Goal: Task Accomplishment & Management: Complete application form

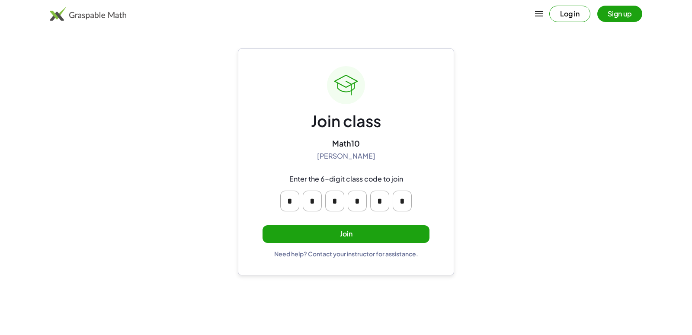
click at [348, 236] on button "Join" at bounding box center [346, 234] width 167 height 18
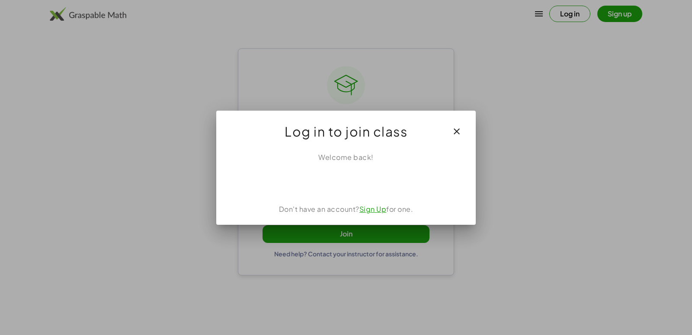
click at [352, 183] on div "Acceder con Google. Se abre en una pestaña nueva" at bounding box center [346, 181] width 82 height 19
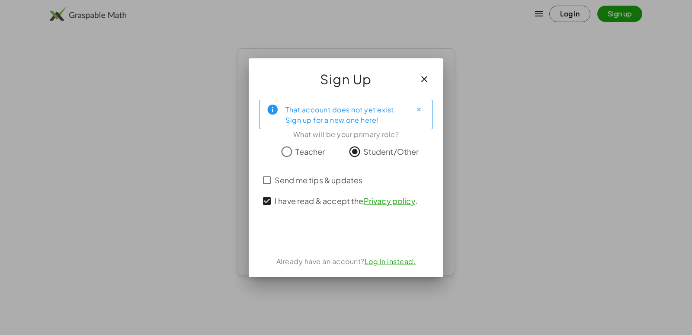
click at [347, 229] on div "Acceder con Google. Se abre en una pestaña nueva" at bounding box center [346, 234] width 100 height 19
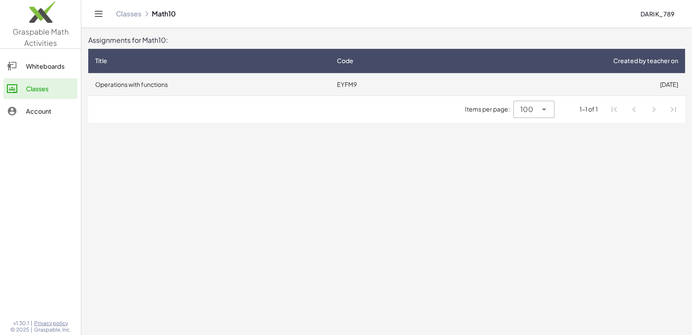
click at [126, 83] on td "Operations with functions" at bounding box center [209, 84] width 242 height 22
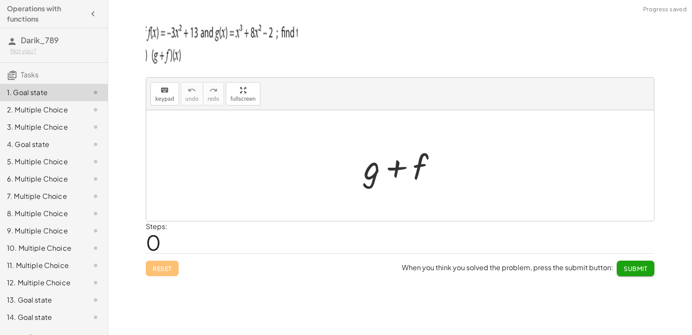
scroll to position [17, 0]
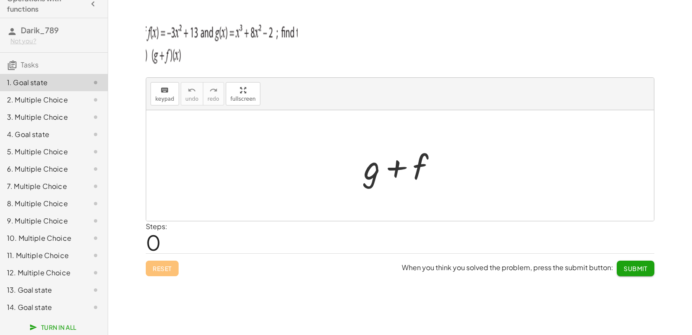
click at [57, 305] on div "14. Goal state" at bounding box center [42, 307] width 70 height 10
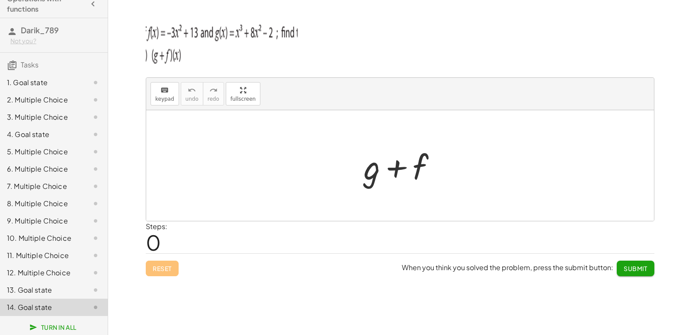
click at [80, 305] on div at bounding box center [89, 307] width 24 height 10
click at [77, 310] on div at bounding box center [89, 307] width 24 height 10
click at [77, 311] on div at bounding box center [89, 307] width 24 height 10
click at [22, 290] on div "13. Goal state" at bounding box center [42, 290] width 70 height 10
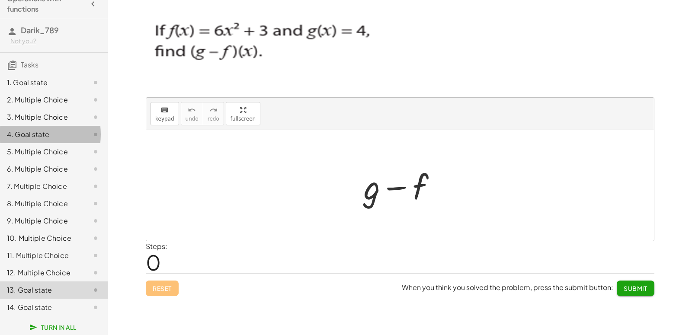
click at [31, 129] on div "4. Goal state" at bounding box center [42, 134] width 70 height 10
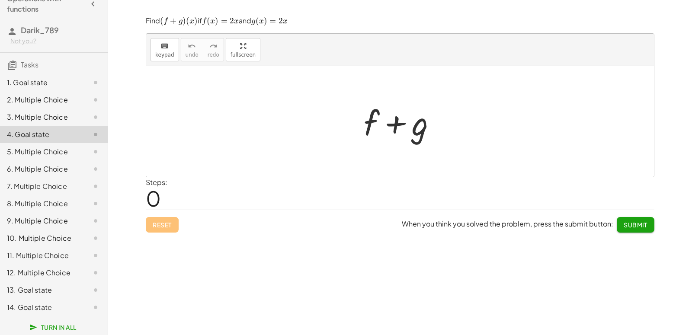
drag, startPoint x: 46, startPoint y: 79, endPoint x: 412, endPoint y: 213, distance: 390.0
click at [46, 78] on div "1. Goal state" at bounding box center [42, 82] width 70 height 10
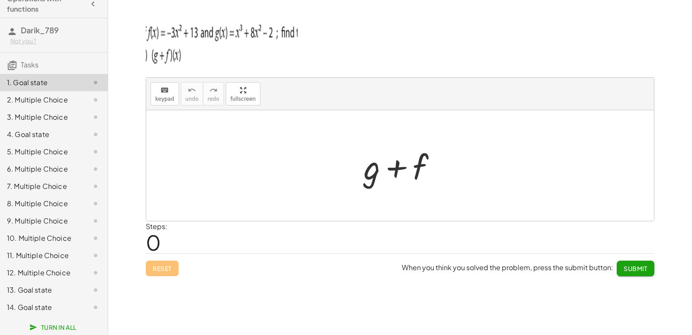
click at [419, 164] on div at bounding box center [404, 166] width 88 height 45
drag, startPoint x: 394, startPoint y: 169, endPoint x: 381, endPoint y: 168, distance: 13.4
click at [391, 169] on div at bounding box center [404, 166] width 88 height 45
drag, startPoint x: 348, startPoint y: 168, endPoint x: 260, endPoint y: 202, distance: 94.5
click at [345, 168] on div at bounding box center [400, 165] width 508 height 111
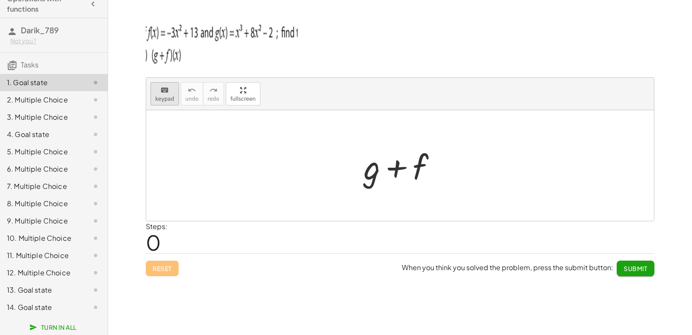
click at [158, 98] on span "keypad" at bounding box center [164, 99] width 19 height 6
click at [371, 169] on div at bounding box center [372, 167] width 16 height 40
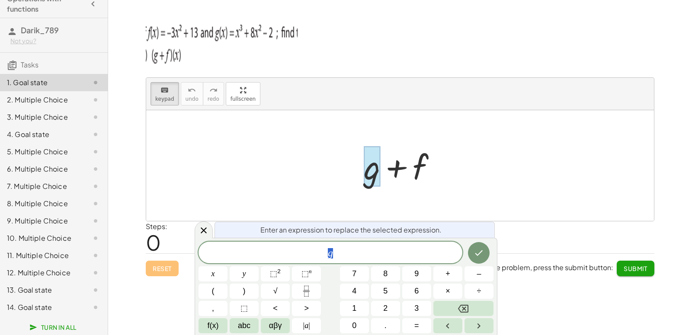
scroll to position [8, 5]
click at [345, 256] on span "g" at bounding box center [331, 253] width 264 height 12
click at [479, 249] on icon "Done" at bounding box center [479, 253] width 10 height 10
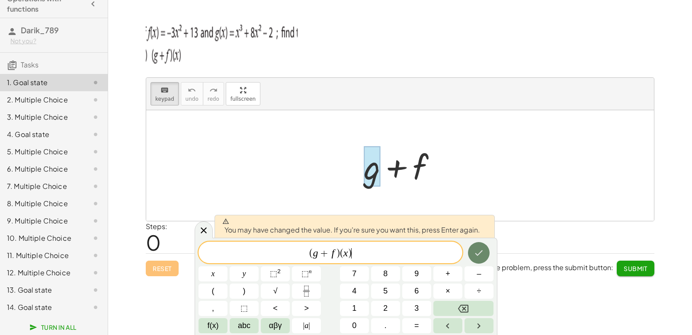
click at [482, 253] on icon "Done" at bounding box center [479, 253] width 10 height 10
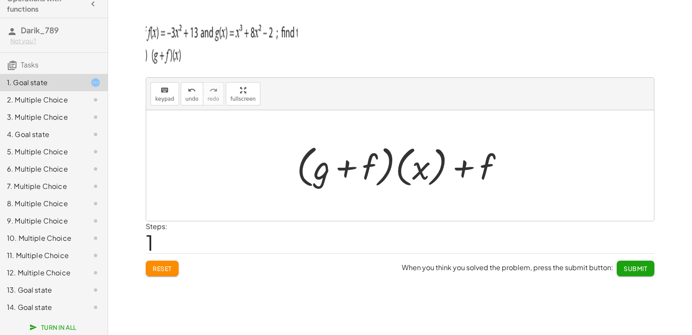
click at [460, 170] on div at bounding box center [403, 166] width 222 height 50
click at [486, 164] on div at bounding box center [403, 166] width 222 height 50
drag, startPoint x: 511, startPoint y: 168, endPoint x: 462, endPoint y: 163, distance: 49.6
click at [499, 170] on div at bounding box center [403, 166] width 222 height 50
click at [460, 164] on div at bounding box center [403, 166] width 222 height 50
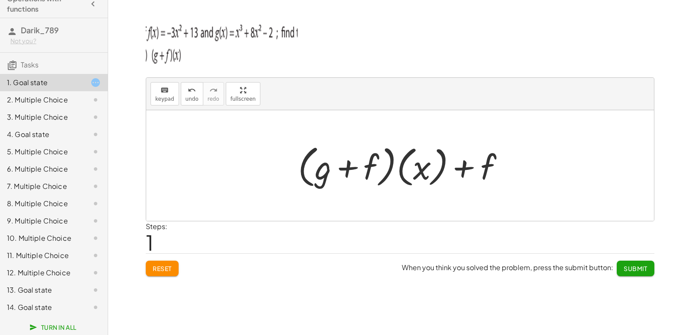
click at [473, 173] on div at bounding box center [403, 166] width 222 height 50
click at [472, 173] on div at bounding box center [403, 166] width 222 height 50
click at [465, 166] on div at bounding box center [403, 166] width 222 height 50
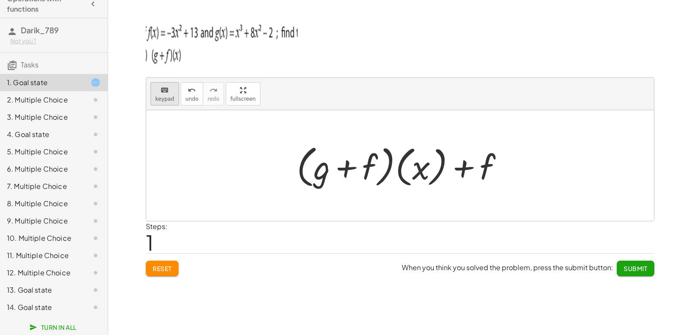
click at [170, 87] on div "keyboard" at bounding box center [164, 90] width 19 height 10
click at [485, 164] on div at bounding box center [471, 167] width 48 height 39
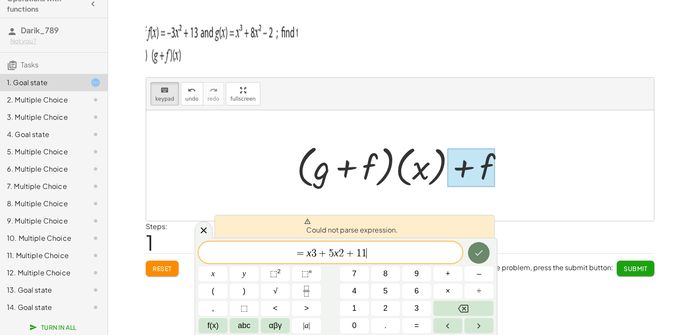
click at [479, 254] on icon "Done" at bounding box center [479, 254] width 8 height 6
click at [304, 254] on span "=" at bounding box center [300, 253] width 13 height 10
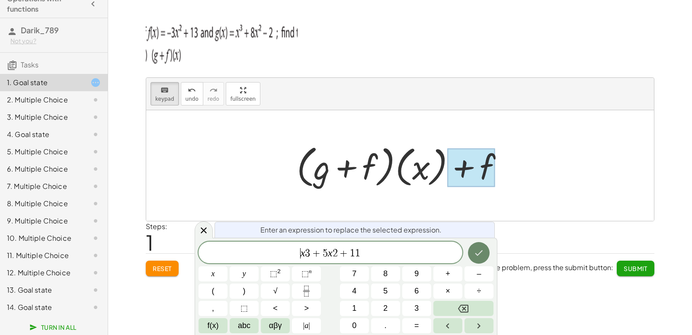
click at [485, 253] on button "Done" at bounding box center [479, 253] width 22 height 22
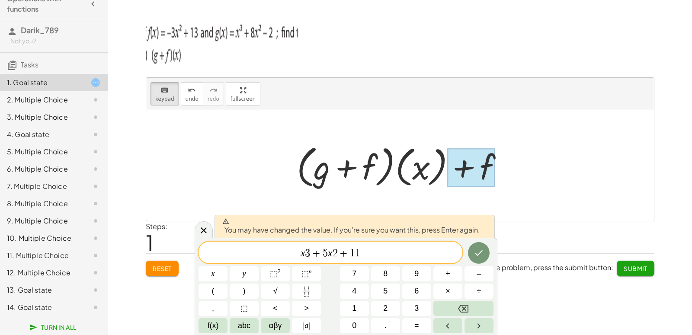
click at [311, 249] on span "+" at bounding box center [316, 253] width 13 height 10
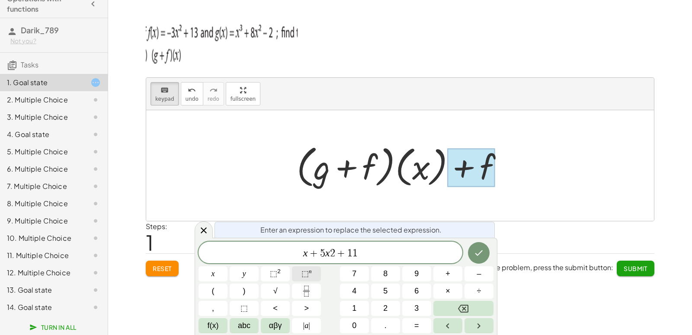
click at [311, 274] on sup "n" at bounding box center [310, 271] width 3 height 6
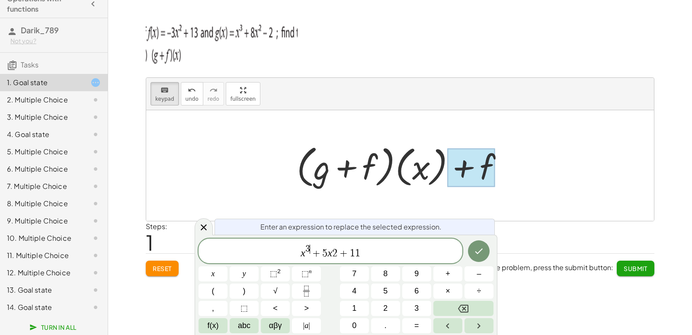
click at [337, 255] on span "2" at bounding box center [334, 253] width 5 height 10
click at [314, 276] on button "⬚ n" at bounding box center [306, 274] width 29 height 15
click at [279, 279] on span "⬚ 2" at bounding box center [275, 274] width 11 height 12
click at [274, 274] on span "⬚" at bounding box center [273, 274] width 7 height 9
click at [482, 251] on icon "Done" at bounding box center [479, 251] width 10 height 10
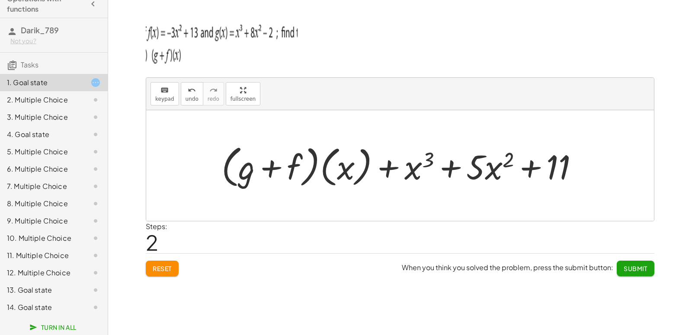
click at [385, 173] on div at bounding box center [403, 166] width 373 height 50
click at [630, 269] on span "Submit" at bounding box center [636, 269] width 24 height 8
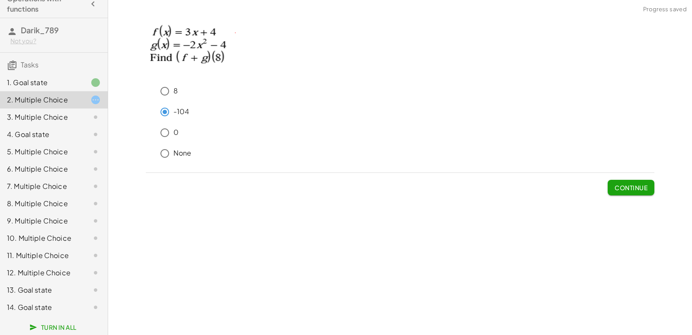
click at [625, 189] on span "Continue" at bounding box center [631, 188] width 33 height 8
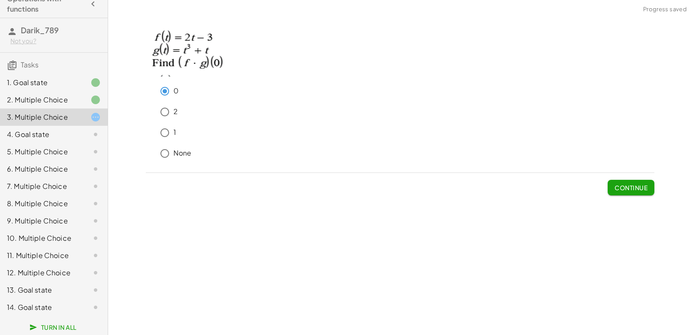
click at [632, 186] on span "Continue" at bounding box center [631, 188] width 33 height 8
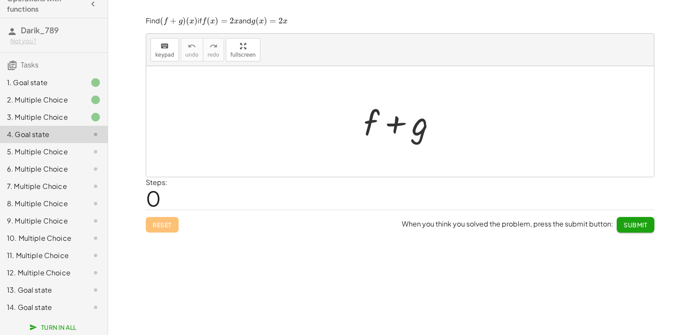
click at [371, 124] on div at bounding box center [404, 122] width 88 height 45
click at [165, 57] on span "keypad" at bounding box center [164, 55] width 19 height 6
click at [370, 116] on div at bounding box center [372, 123] width 16 height 40
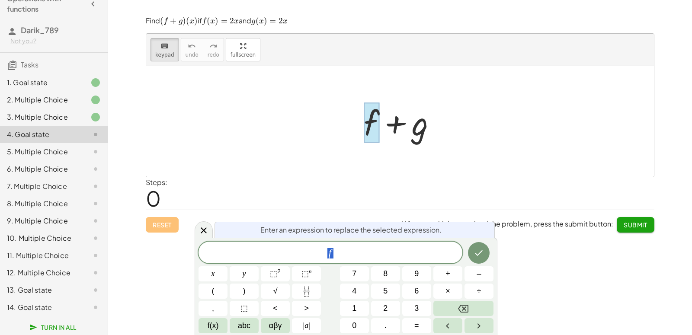
scroll to position [8, 0]
click at [480, 247] on button "Done" at bounding box center [479, 252] width 22 height 22
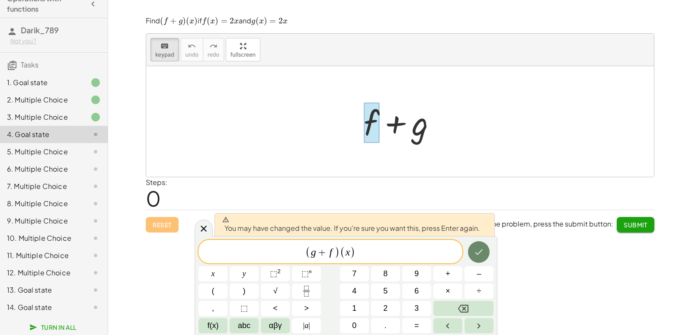
click at [470, 247] on button "Done" at bounding box center [479, 252] width 22 height 22
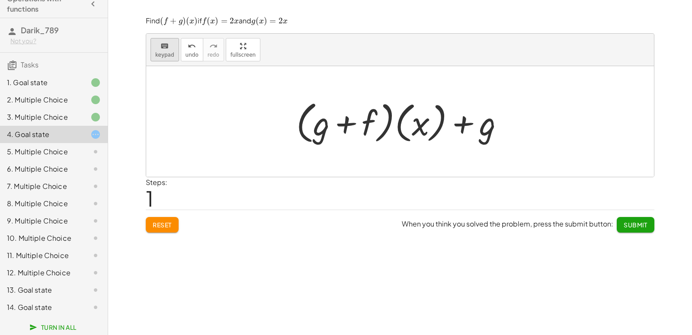
click at [159, 45] on div "keyboard" at bounding box center [164, 46] width 19 height 10
click at [329, 125] on div at bounding box center [321, 123] width 16 height 40
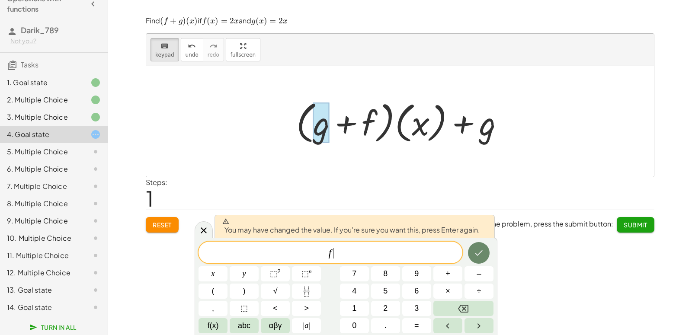
click at [472, 255] on button "Done" at bounding box center [479, 253] width 22 height 22
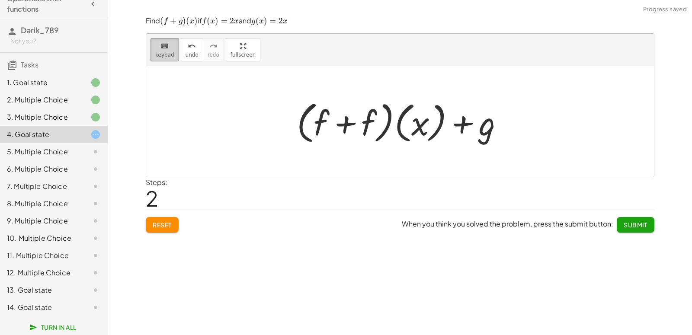
click at [166, 51] on icon "keyboard" at bounding box center [165, 46] width 8 height 10
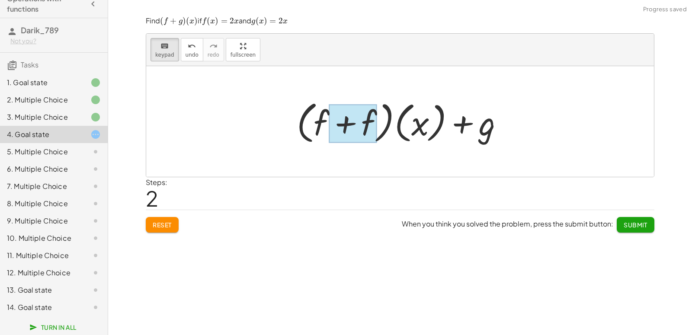
click at [370, 121] on div at bounding box center [353, 124] width 48 height 39
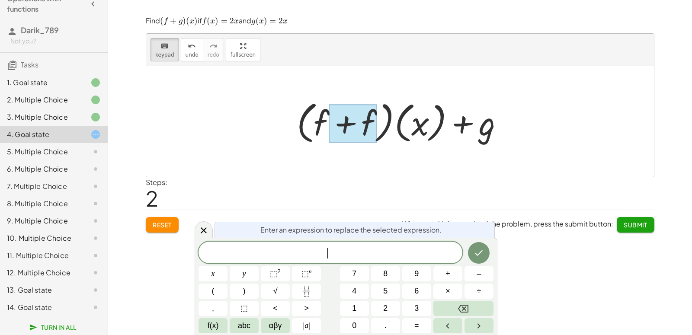
scroll to position [8, 0]
click at [481, 256] on icon "Done" at bounding box center [479, 253] width 10 height 10
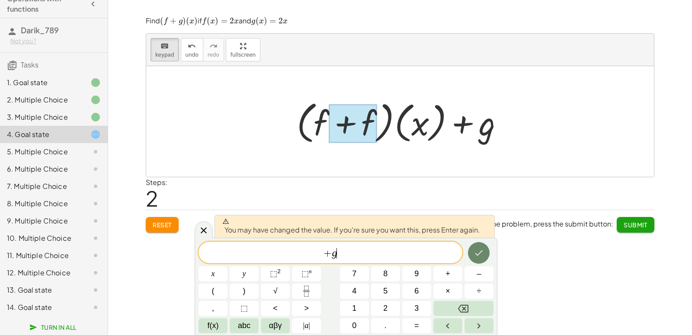
click at [481, 256] on icon "Done" at bounding box center [479, 253] width 10 height 10
click at [481, 256] on div "keyboard keypad undo undo redo redo fullscreen + g + f + · ( + g + f ) · ( x ) …" at bounding box center [400, 167] width 584 height 335
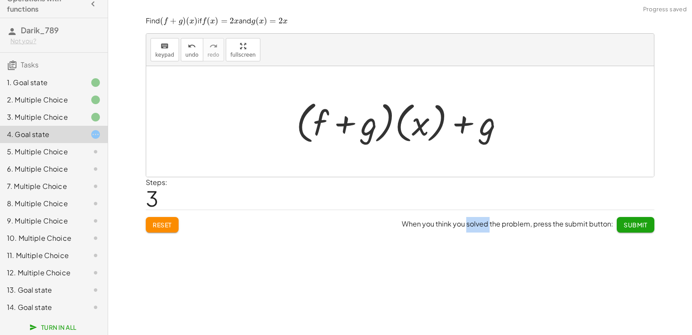
click at [524, 134] on div at bounding box center [400, 121] width 508 height 111
click at [176, 52] on button "keyboard keypad" at bounding box center [165, 49] width 29 height 23
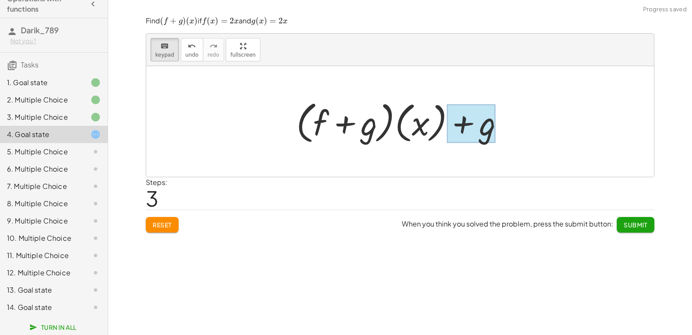
click at [475, 128] on div at bounding box center [471, 124] width 49 height 39
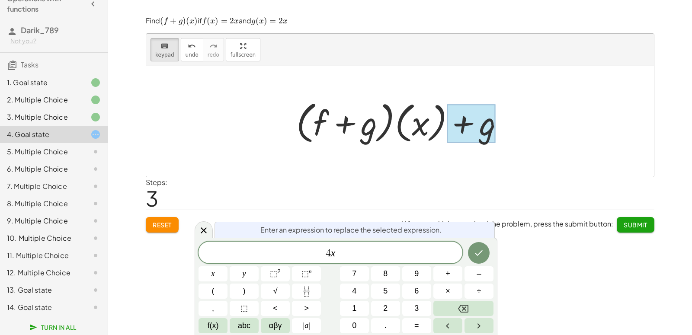
click at [228, 267] on div at bounding box center [213, 274] width 29 height 15
click at [475, 252] on icon "Done" at bounding box center [479, 253] width 10 height 10
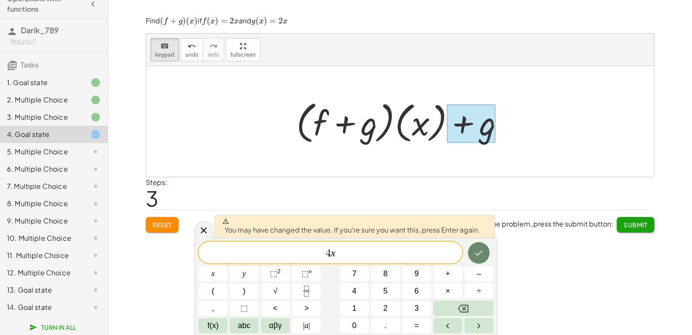
click at [479, 253] on icon "Done" at bounding box center [479, 253] width 10 height 10
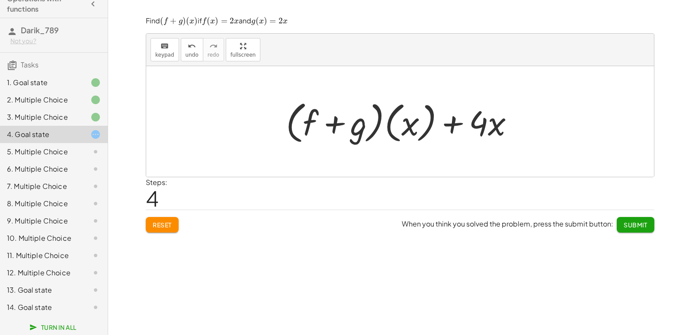
click at [629, 223] on span "Submit" at bounding box center [636, 225] width 24 height 8
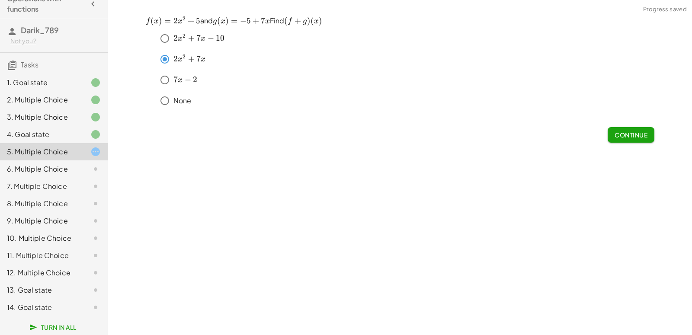
click at [630, 136] on span "Continue" at bounding box center [631, 135] width 33 height 8
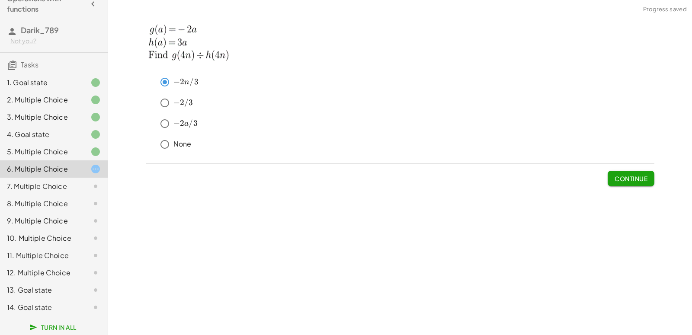
click at [625, 178] on span "Continue" at bounding box center [631, 179] width 33 height 8
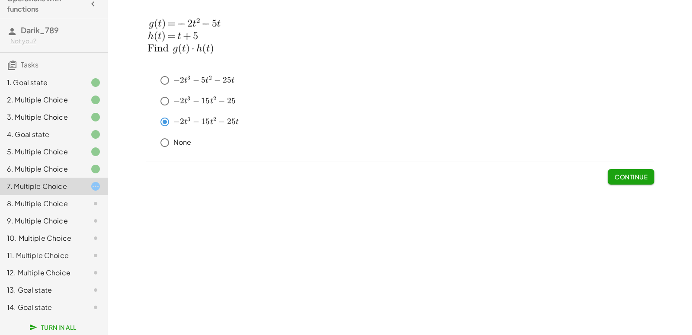
click at [644, 176] on span "Continue" at bounding box center [631, 177] width 33 height 8
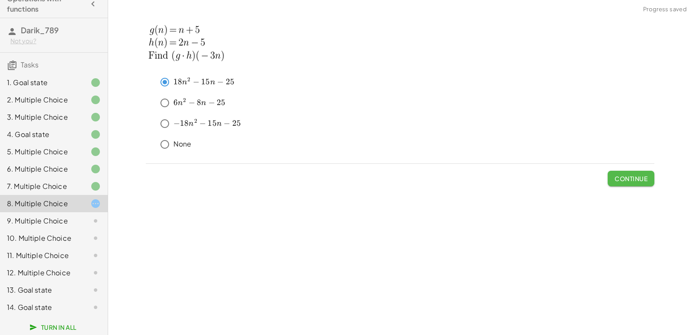
click at [623, 177] on span "Continue" at bounding box center [631, 179] width 33 height 8
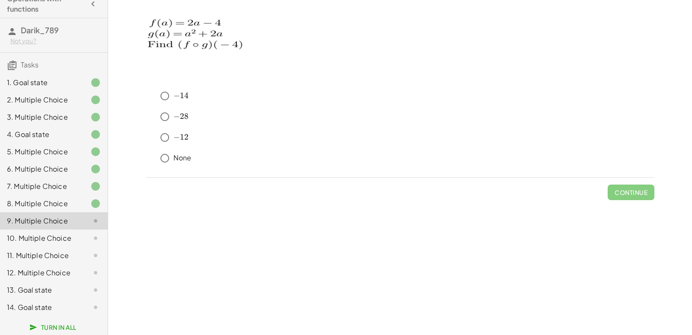
click at [563, 294] on div "keyboard keypad undo undo redo redo fullscreen + g + f + · ( + g + f ) · ( x ) …" at bounding box center [400, 167] width 584 height 335
click at [637, 189] on span "Continue" at bounding box center [631, 193] width 33 height 8
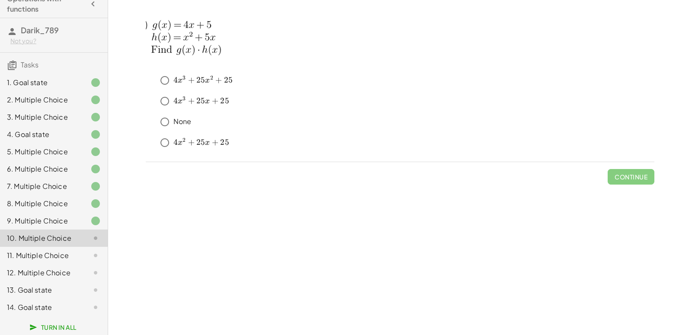
click at [50, 253] on div "11. Multiple Choice" at bounding box center [42, 256] width 70 height 10
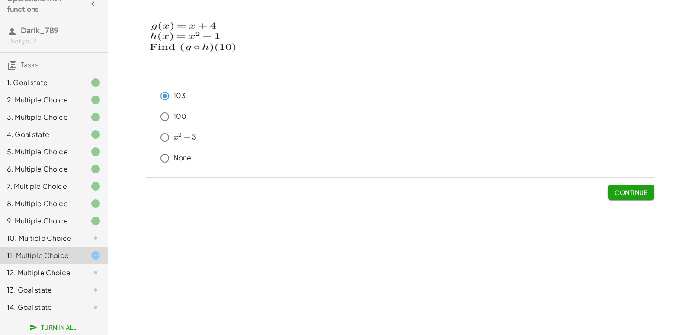
click at [633, 192] on span "Continue" at bounding box center [631, 193] width 33 height 8
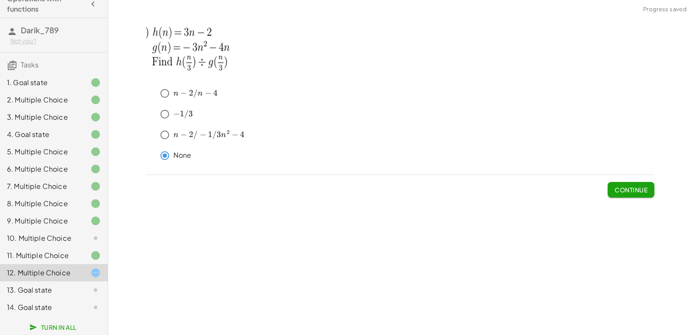
click at [636, 188] on span "Continue" at bounding box center [631, 190] width 33 height 8
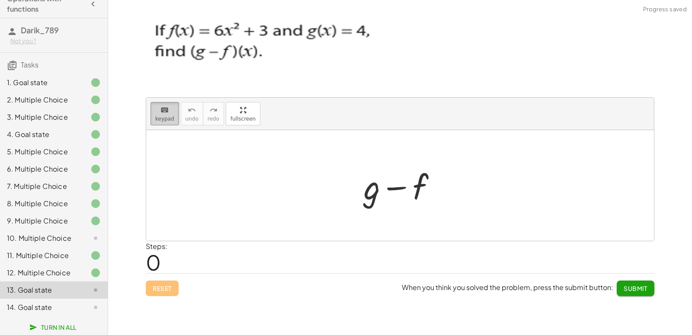
click at [168, 121] on span "keypad" at bounding box center [164, 119] width 19 height 6
click at [368, 193] on div at bounding box center [372, 187] width 16 height 40
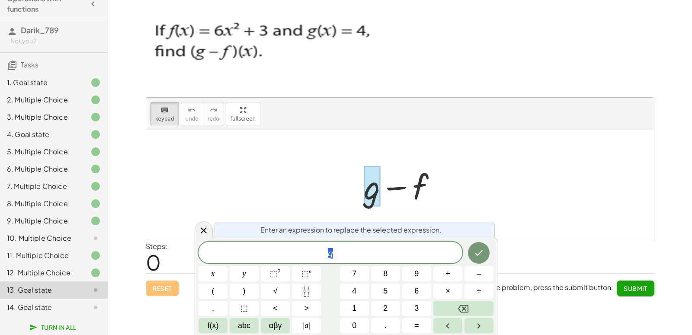
scroll to position [8, 0]
click at [478, 252] on icon "Done" at bounding box center [479, 252] width 10 height 10
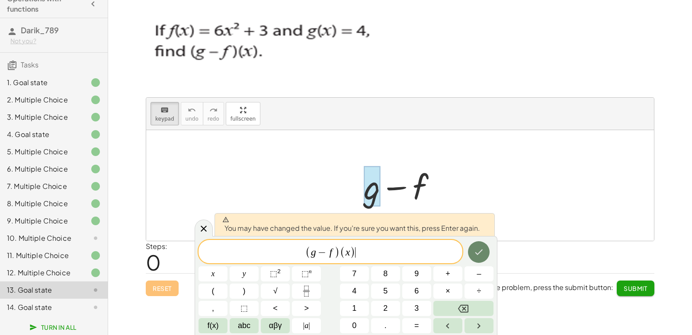
click at [485, 249] on button "Done" at bounding box center [479, 252] width 22 height 22
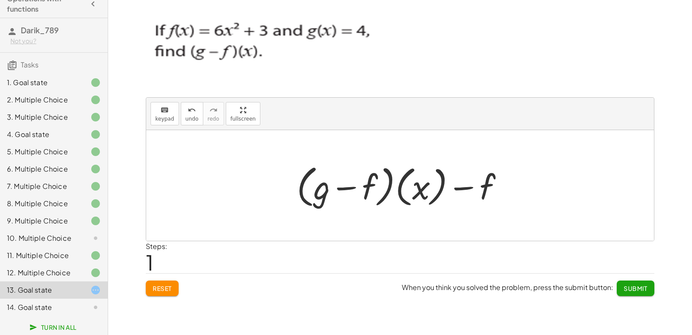
click at [468, 188] on div at bounding box center [403, 186] width 222 height 50
click at [166, 105] on icon "keyboard" at bounding box center [165, 110] width 8 height 10
click at [466, 190] on div at bounding box center [471, 187] width 48 height 39
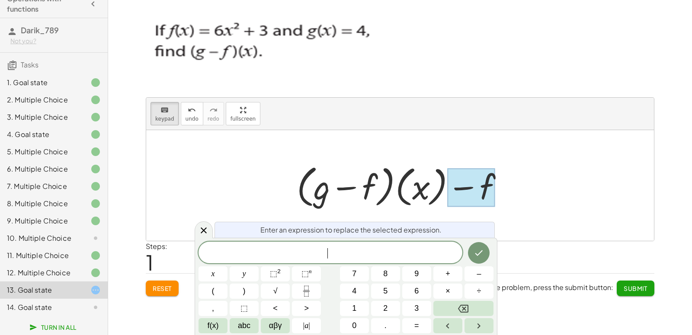
scroll to position [8, 0]
click at [282, 276] on button "⬚ 2" at bounding box center [275, 274] width 29 height 15
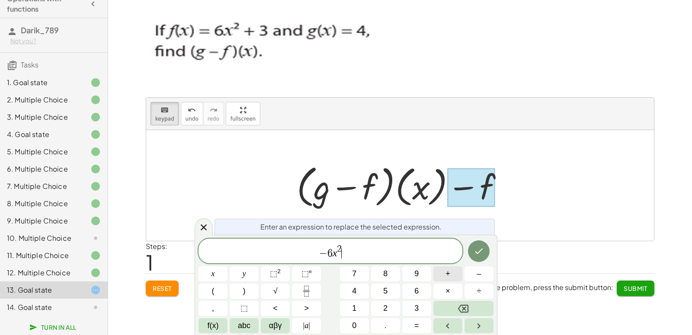
click at [450, 273] on span "+" at bounding box center [448, 274] width 5 height 12
click at [355, 310] on span "1" at bounding box center [354, 309] width 4 height 12
click at [482, 251] on icon "Done" at bounding box center [479, 251] width 10 height 10
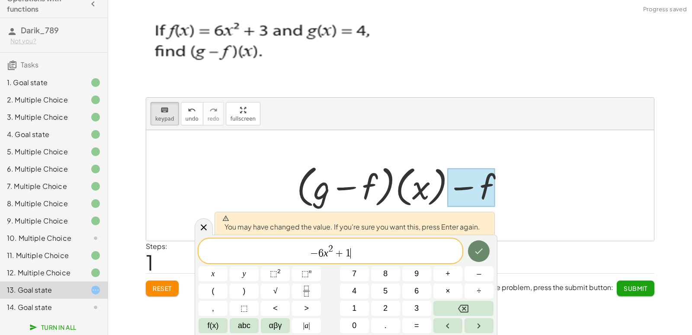
click at [479, 252] on icon "Done" at bounding box center [479, 251] width 10 height 10
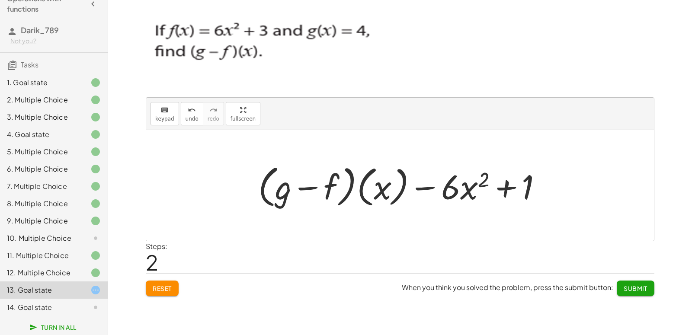
click at [634, 286] on span "Submit" at bounding box center [636, 289] width 24 height 8
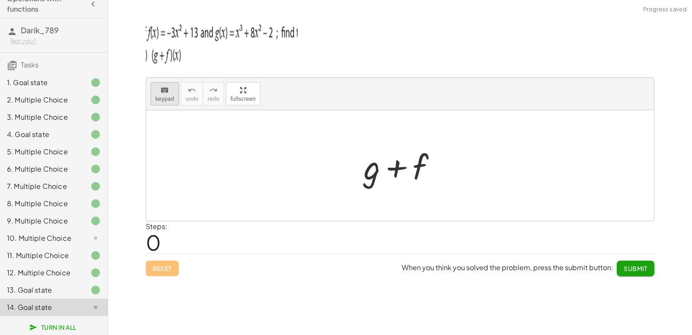
click at [172, 94] on button "keyboard keypad" at bounding box center [165, 93] width 29 height 23
click at [374, 170] on div at bounding box center [372, 167] width 16 height 40
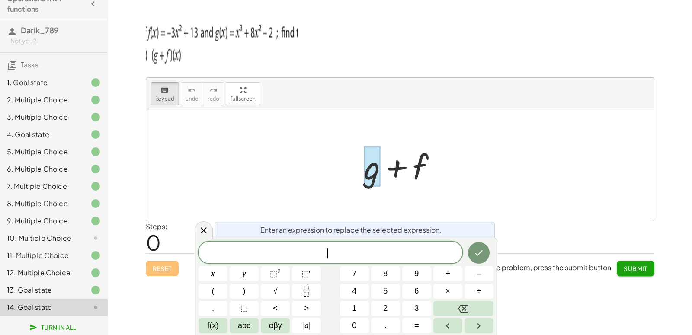
scroll to position [8, 0]
click at [482, 249] on icon "Done" at bounding box center [479, 252] width 10 height 10
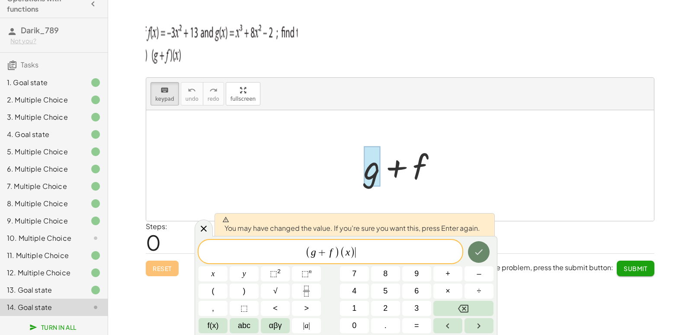
click at [480, 250] on icon "Done" at bounding box center [479, 252] width 10 height 10
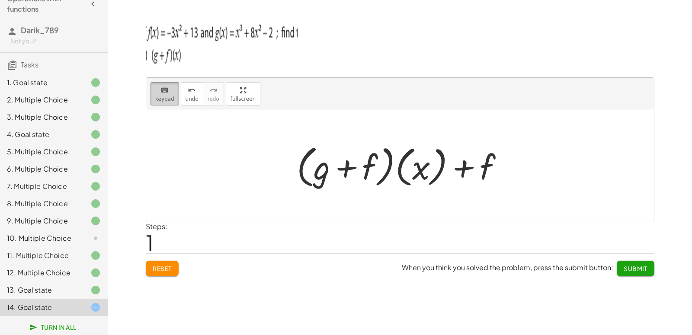
click at [159, 92] on div "keyboard" at bounding box center [164, 90] width 19 height 10
click at [469, 166] on div at bounding box center [471, 167] width 48 height 39
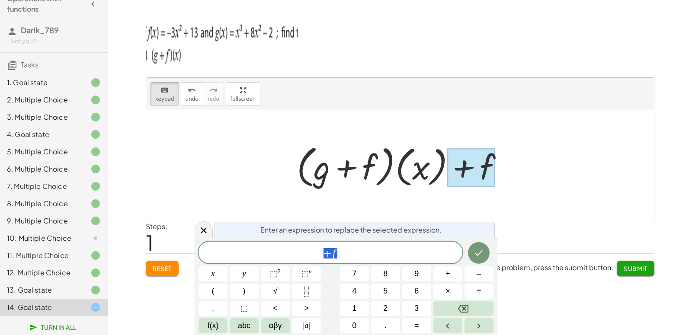
scroll to position [8, 0]
click at [451, 288] on button "×" at bounding box center [448, 291] width 29 height 15
click at [302, 273] on span "⬚" at bounding box center [305, 274] width 7 height 9
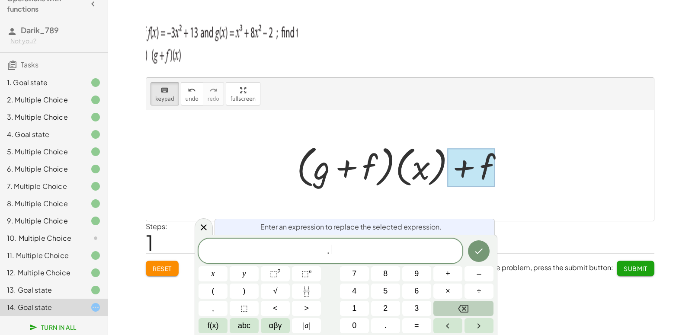
click at [465, 310] on icon "Backspace" at bounding box center [463, 309] width 10 height 10
click at [465, 310] on icon "Backspace" at bounding box center [463, 309] width 10 height 8
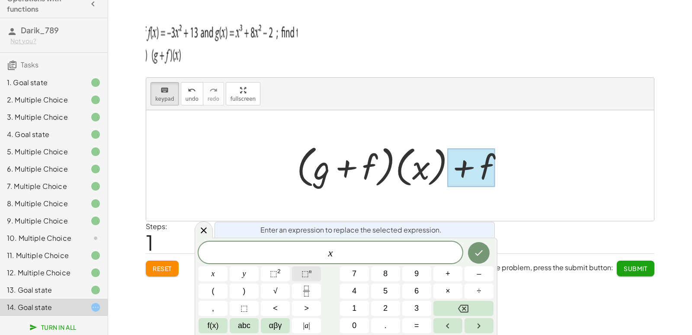
click at [308, 275] on span "⬚" at bounding box center [305, 274] width 7 height 9
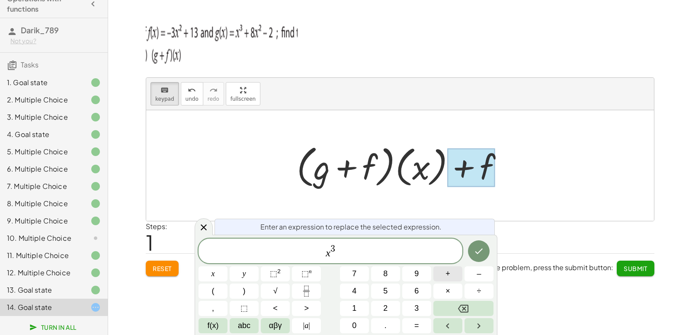
click at [451, 271] on button "+" at bounding box center [448, 274] width 29 height 15
click at [279, 271] on sup "2" at bounding box center [278, 271] width 3 height 6
click at [454, 274] on button "+" at bounding box center [448, 274] width 29 height 15
click at [353, 311] on span "1" at bounding box center [354, 309] width 4 height 12
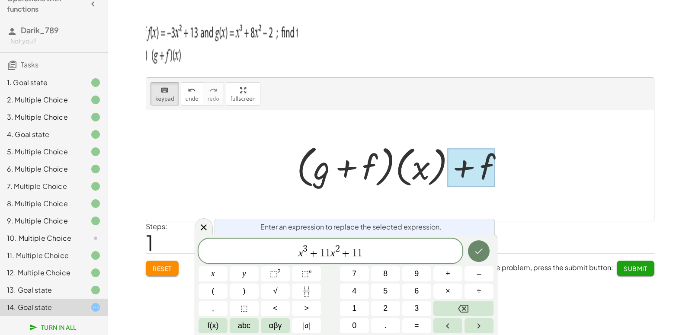
click at [479, 252] on icon "Done" at bounding box center [479, 252] width 8 height 6
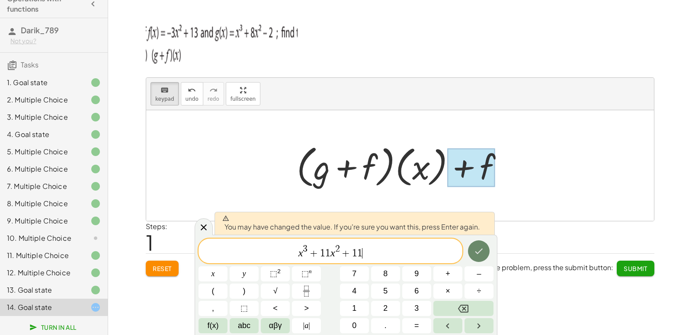
click at [482, 248] on icon "Done" at bounding box center [479, 251] width 10 height 10
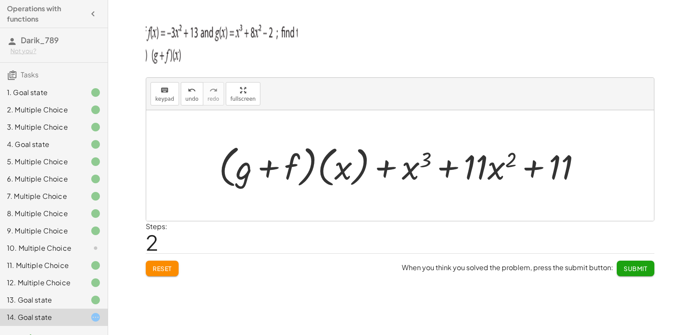
scroll to position [17, 0]
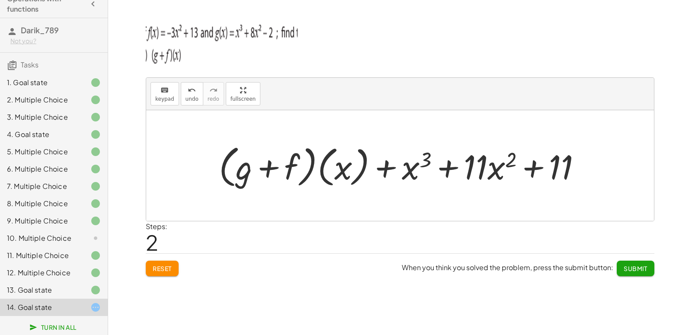
click at [55, 233] on div "10. Multiple Choice" at bounding box center [42, 238] width 70 height 10
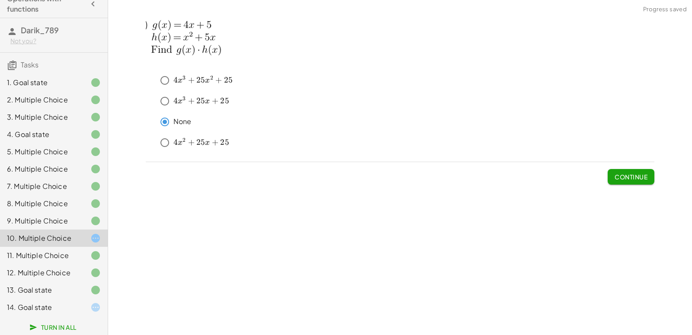
click at [621, 174] on span "Continue" at bounding box center [631, 177] width 33 height 8
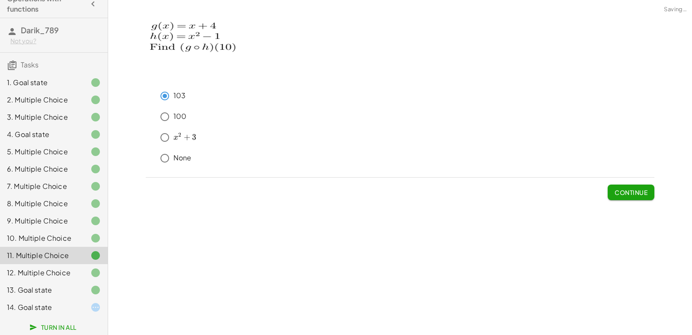
click at [51, 313] on div "14. Goal state" at bounding box center [42, 307] width 70 height 10
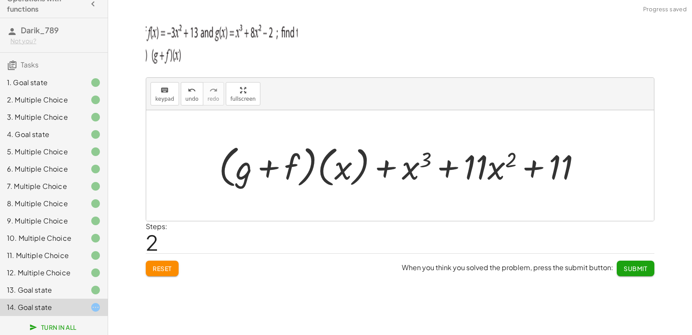
click at [637, 267] on span "Submit" at bounding box center [636, 269] width 24 height 8
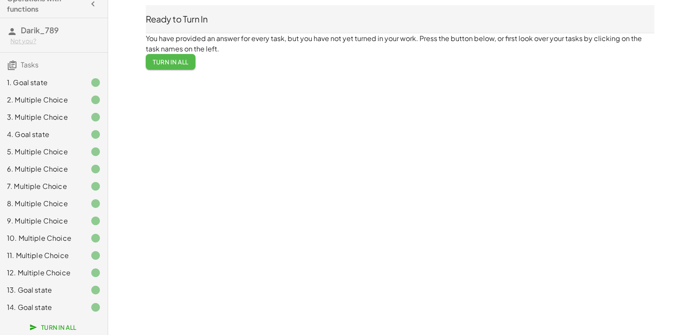
click at [170, 59] on span "Turn In All" at bounding box center [171, 62] width 36 height 8
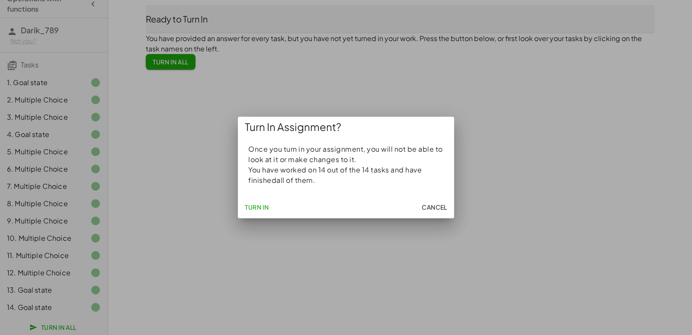
click at [248, 205] on span "Turn In" at bounding box center [257, 207] width 24 height 8
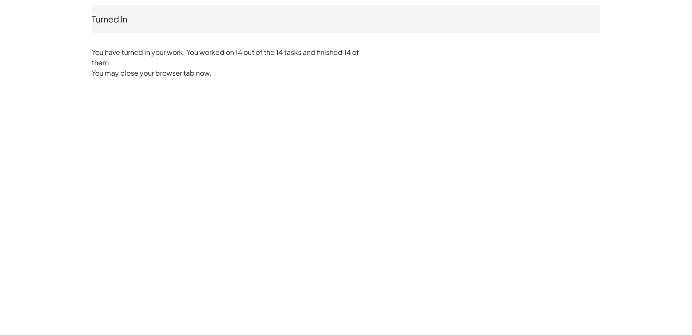
click at [42, 21] on div "Turned In [GEOGRAPHIC_DATA] Not you? You have turned in your work. You worked o…" at bounding box center [346, 42] width 692 height 84
